Goal: Task Accomplishment & Management: Complete application form

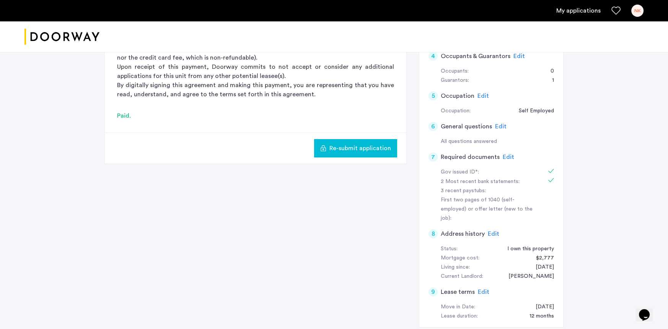
scroll to position [161, 0]
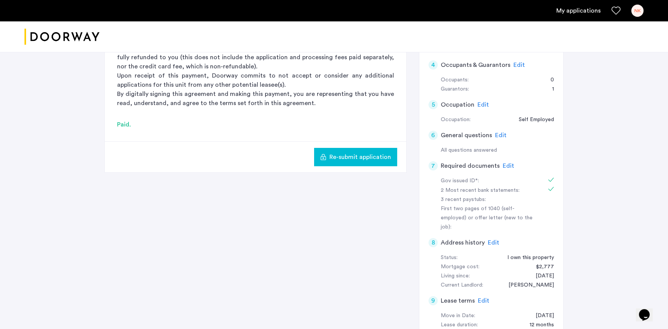
click at [506, 167] on span "Edit" at bounding box center [508, 166] width 11 height 6
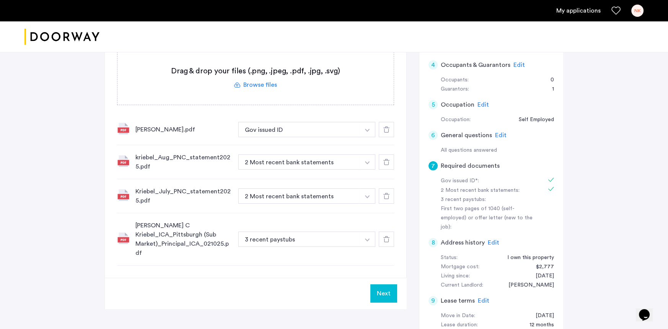
click at [269, 84] on label at bounding box center [255, 78] width 276 height 54
click at [0, 0] on input "file" at bounding box center [0, 0] width 0 height 0
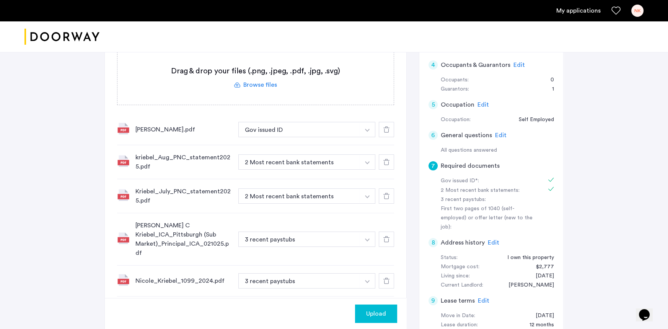
click at [367, 314] on span "Upload" at bounding box center [376, 314] width 20 height 9
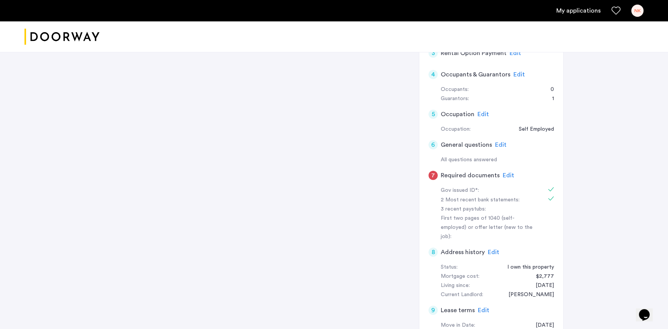
scroll to position [148, 0]
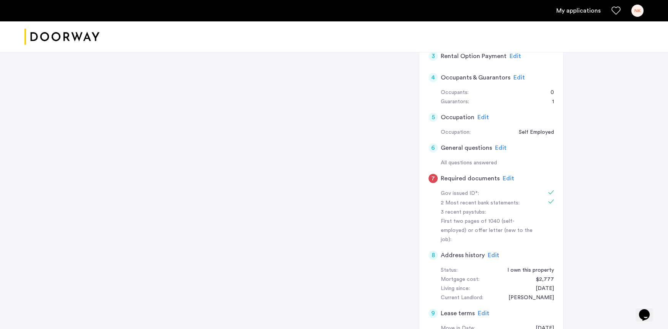
click at [506, 181] on span "Edit" at bounding box center [508, 179] width 11 height 6
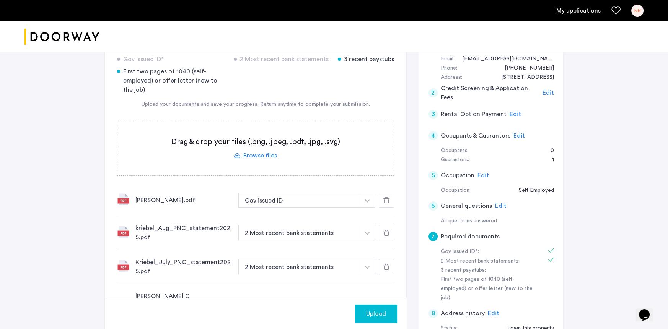
scroll to position [93, 0]
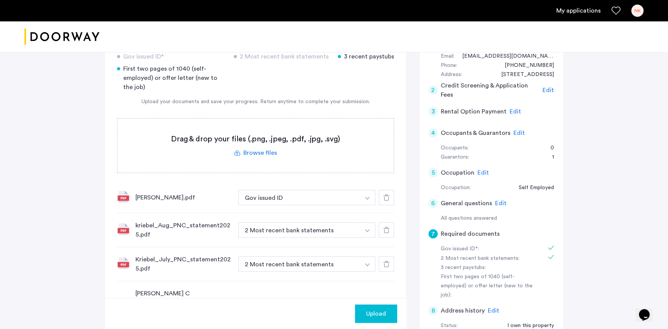
click at [268, 155] on label at bounding box center [255, 146] width 276 height 54
click at [0, 0] on input "file" at bounding box center [0, 0] width 0 height 0
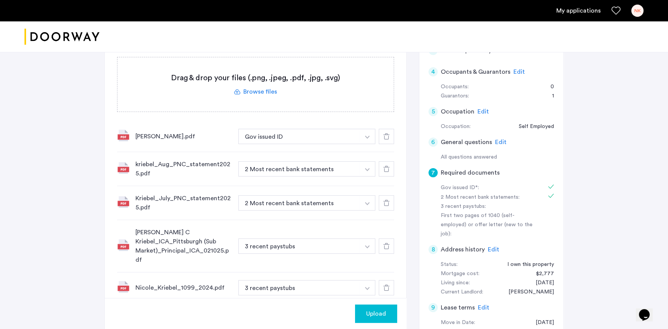
scroll to position [197, 0]
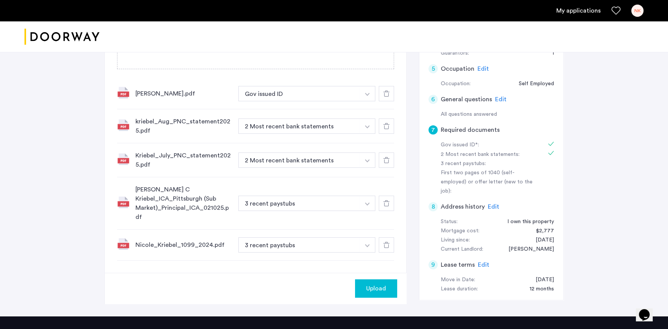
click at [306, 238] on button "3 recent paystubs" at bounding box center [299, 245] width 122 height 15
click at [367, 244] on img "button" at bounding box center [367, 245] width 5 height 3
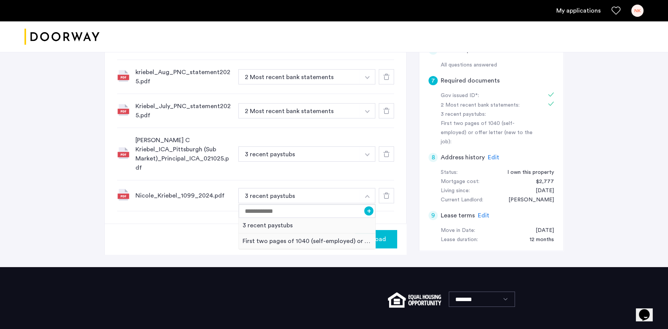
scroll to position [264, 0]
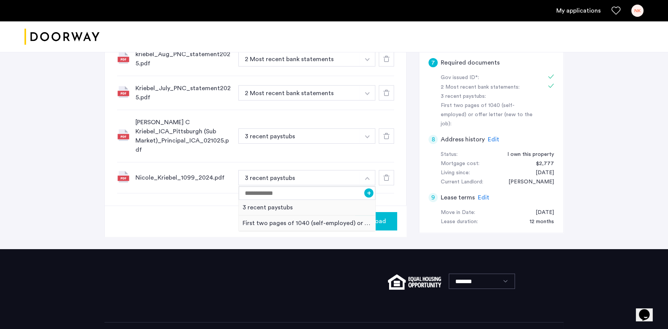
click at [323, 216] on div "First two pages of 1040 (self-employed) or offer letter (new to the job)" at bounding box center [307, 224] width 137 height 16
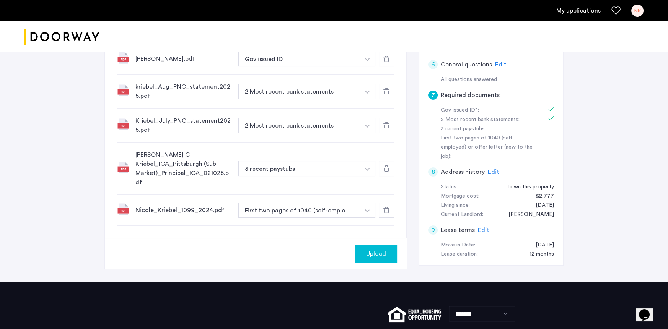
scroll to position [228, 0]
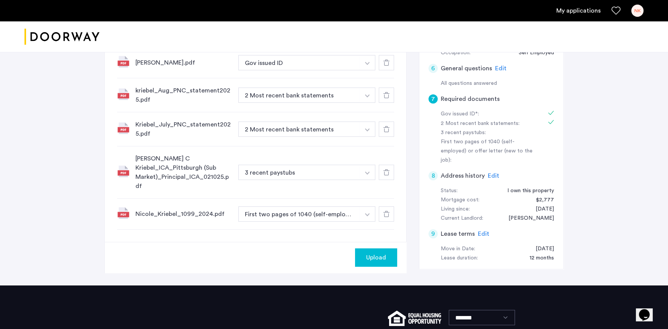
click at [368, 253] on span "Upload" at bounding box center [376, 257] width 20 height 9
